Goal: Task Accomplishment & Management: Manage account settings

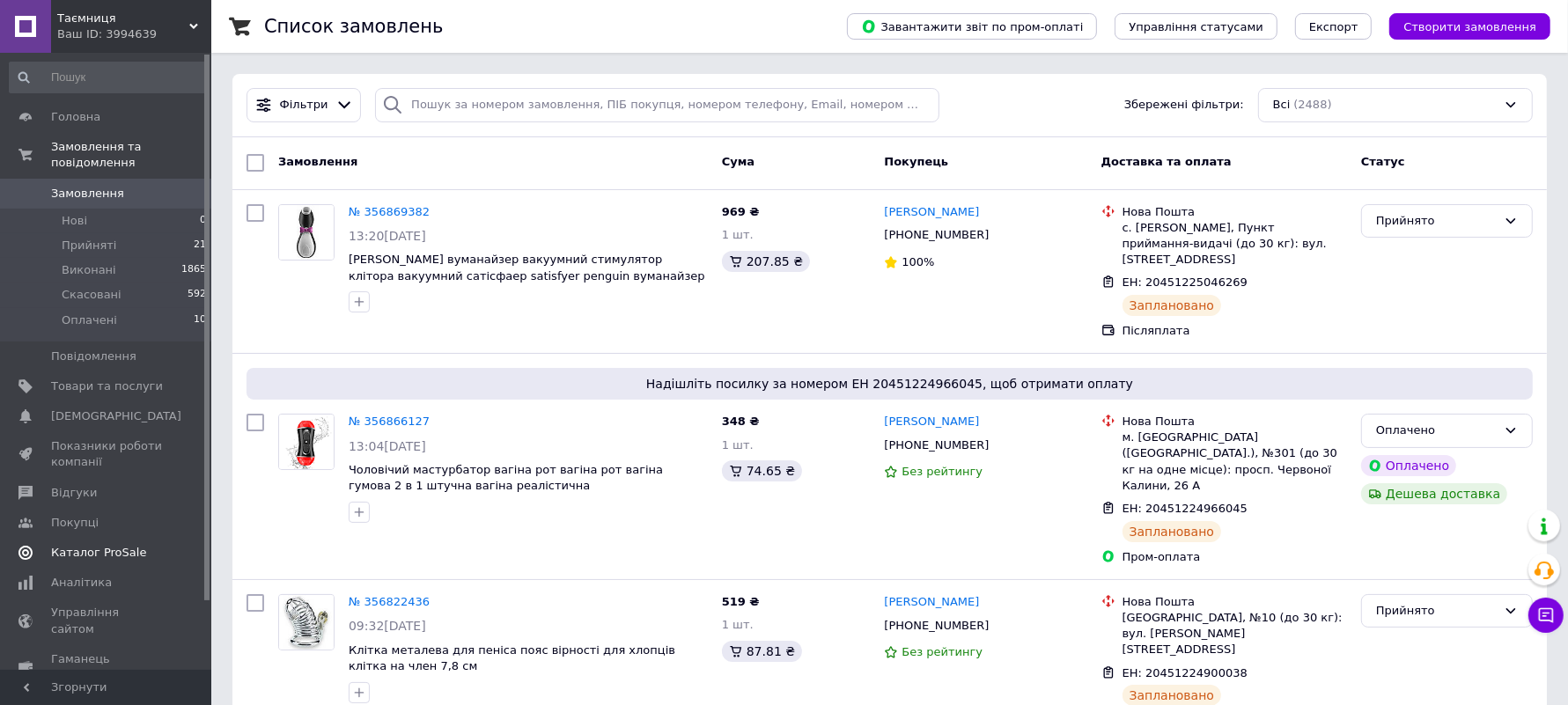
click at [129, 545] on span "Каталог ProSale" at bounding box center [98, 553] width 95 height 16
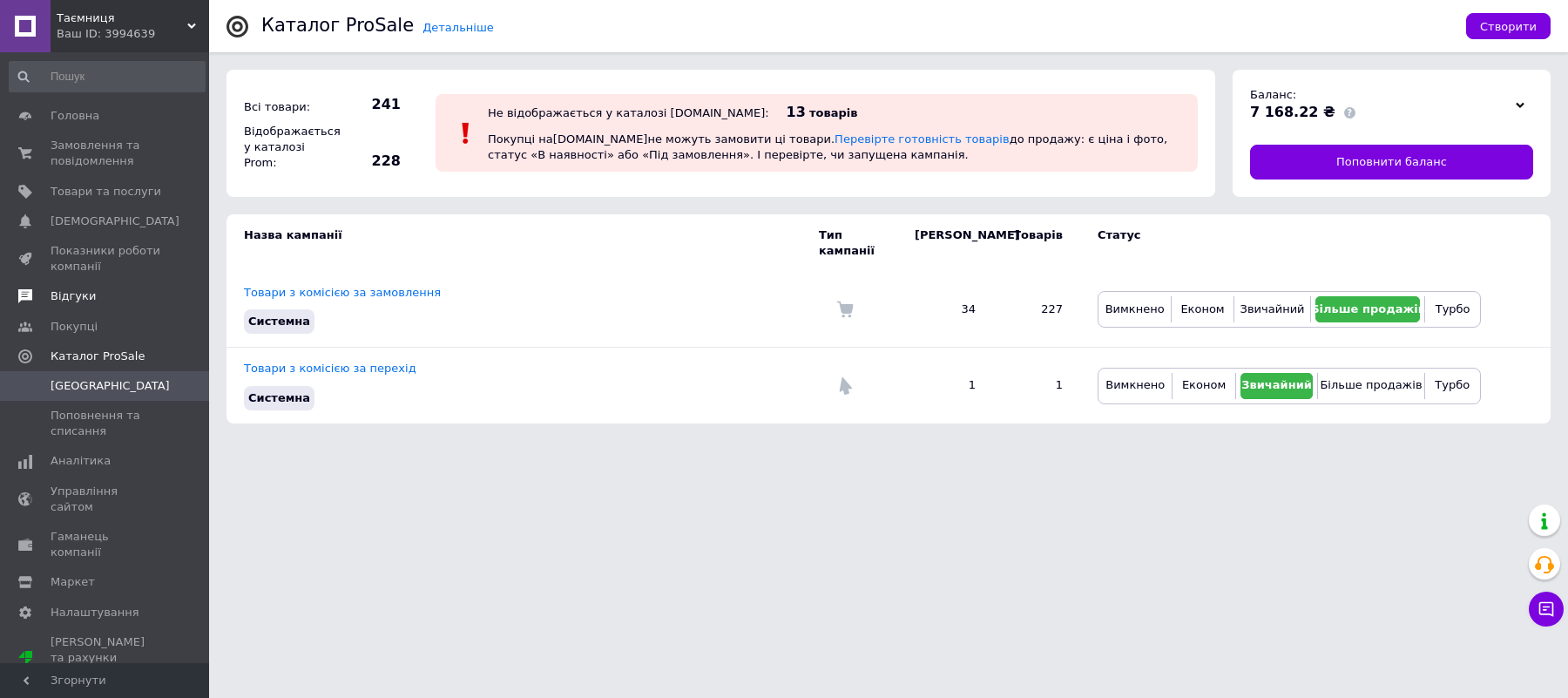
click at [91, 283] on link "Відгуки" at bounding box center [107, 297] width 215 height 29
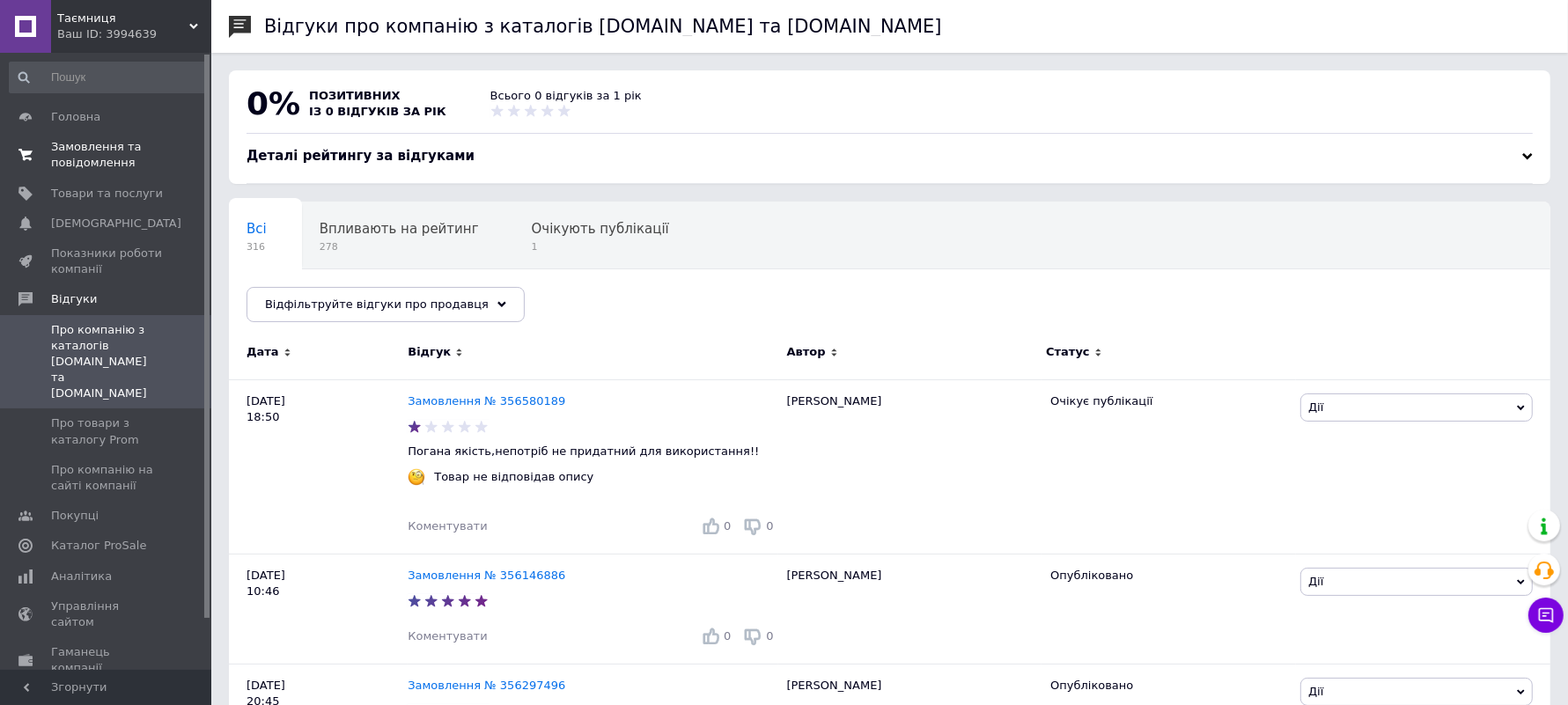
click at [71, 144] on span "Замовлення та повідомлення" at bounding box center [107, 155] width 112 height 31
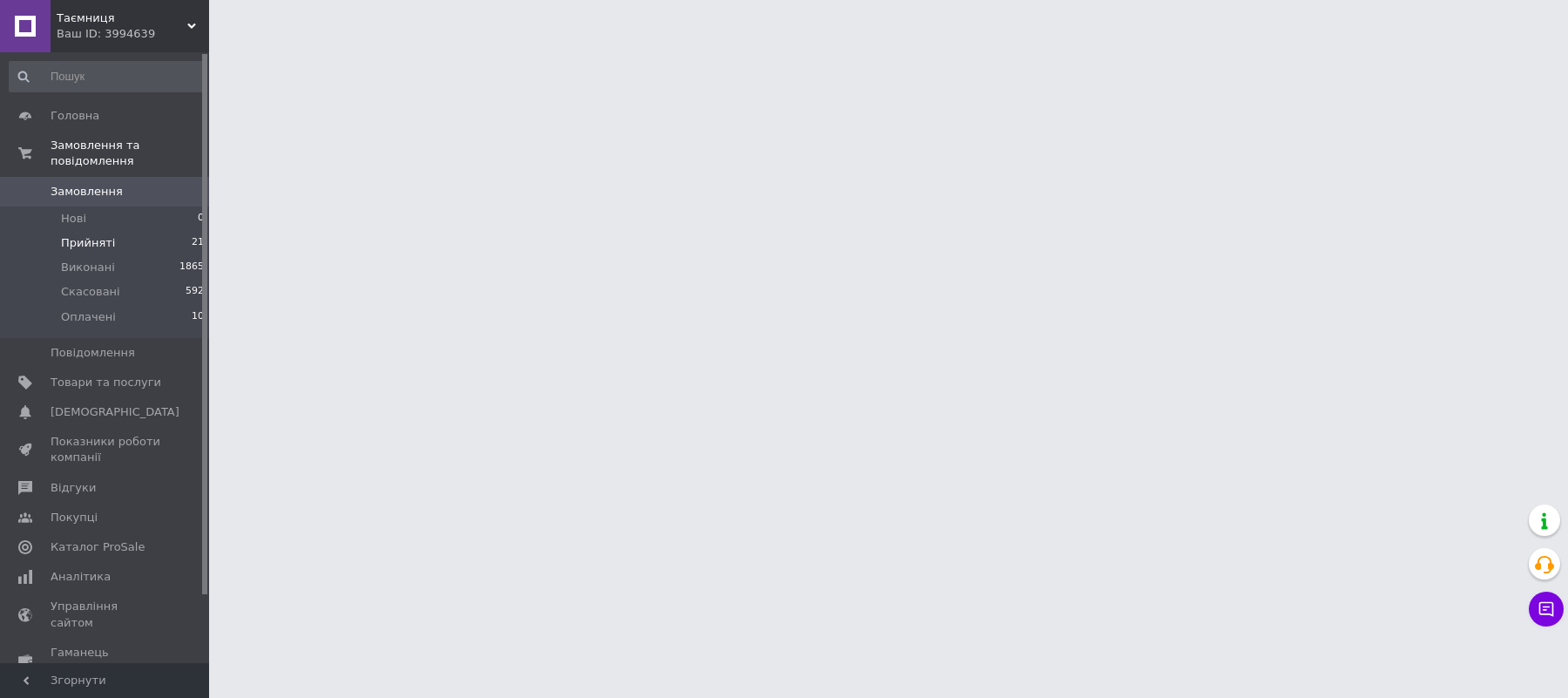
click at [94, 235] on span "Прийняті" at bounding box center [88, 243] width 54 height 16
